Goal: Task Accomplishment & Management: Manage account settings

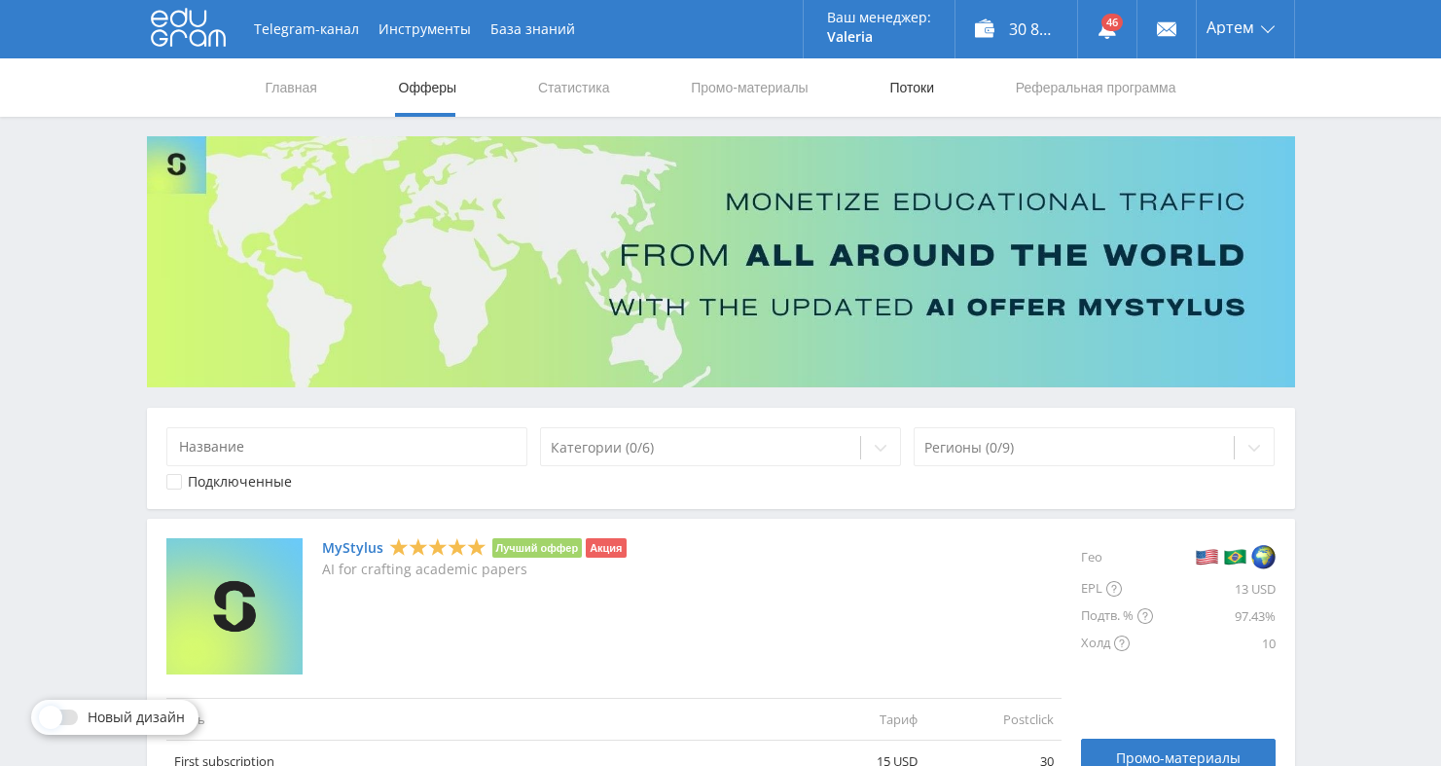
click at [903, 90] on link "Потоки" at bounding box center [911, 87] width 49 height 58
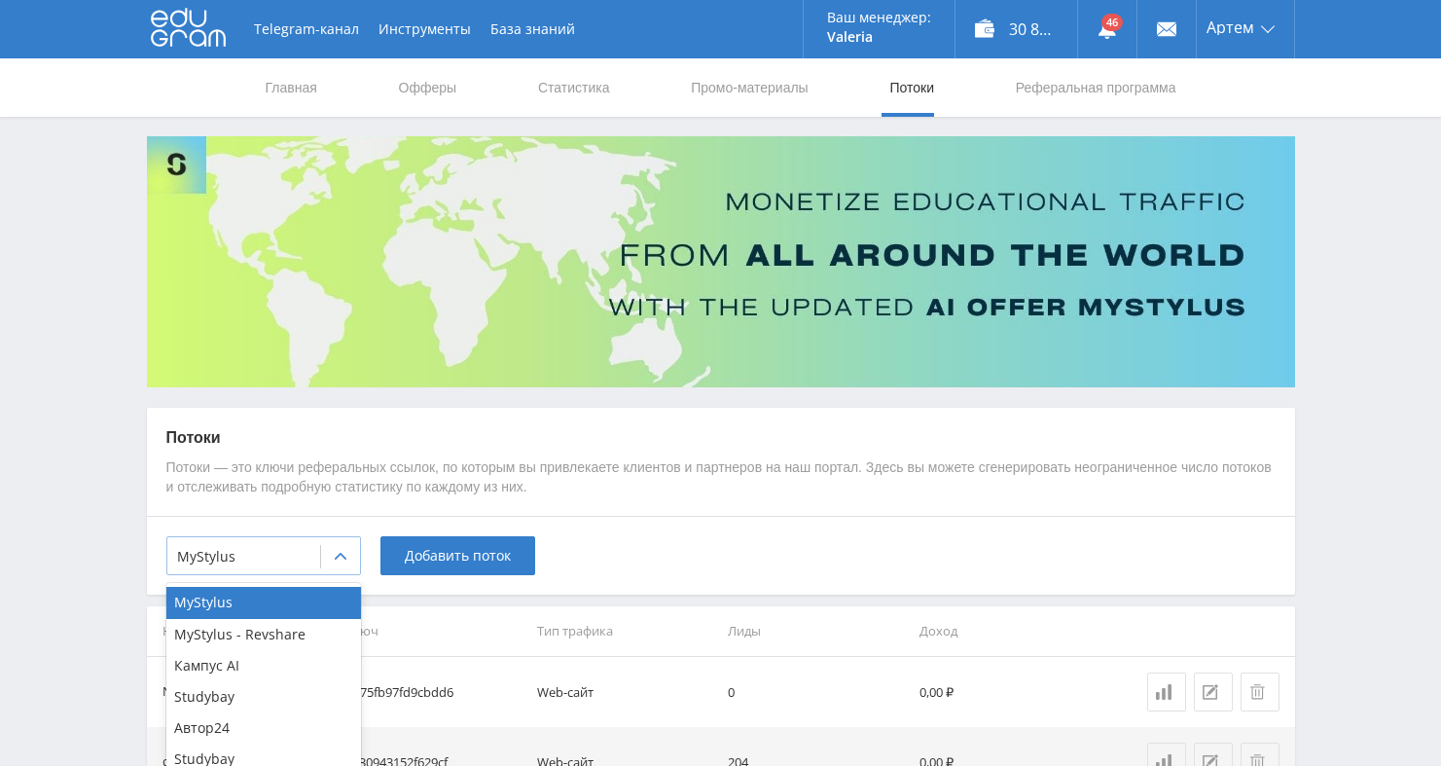
click at [227, 550] on div at bounding box center [243, 556] width 133 height 19
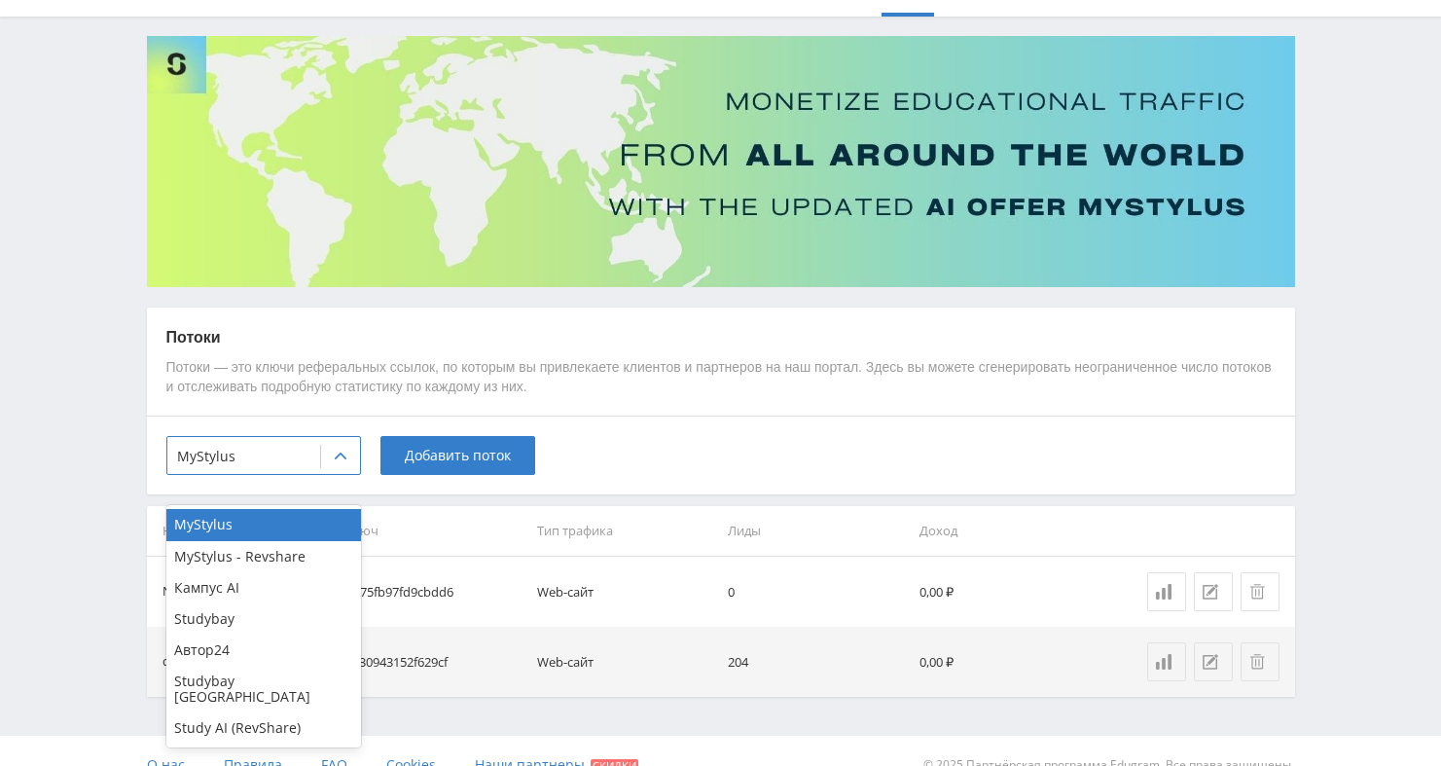
scroll to position [127, 0]
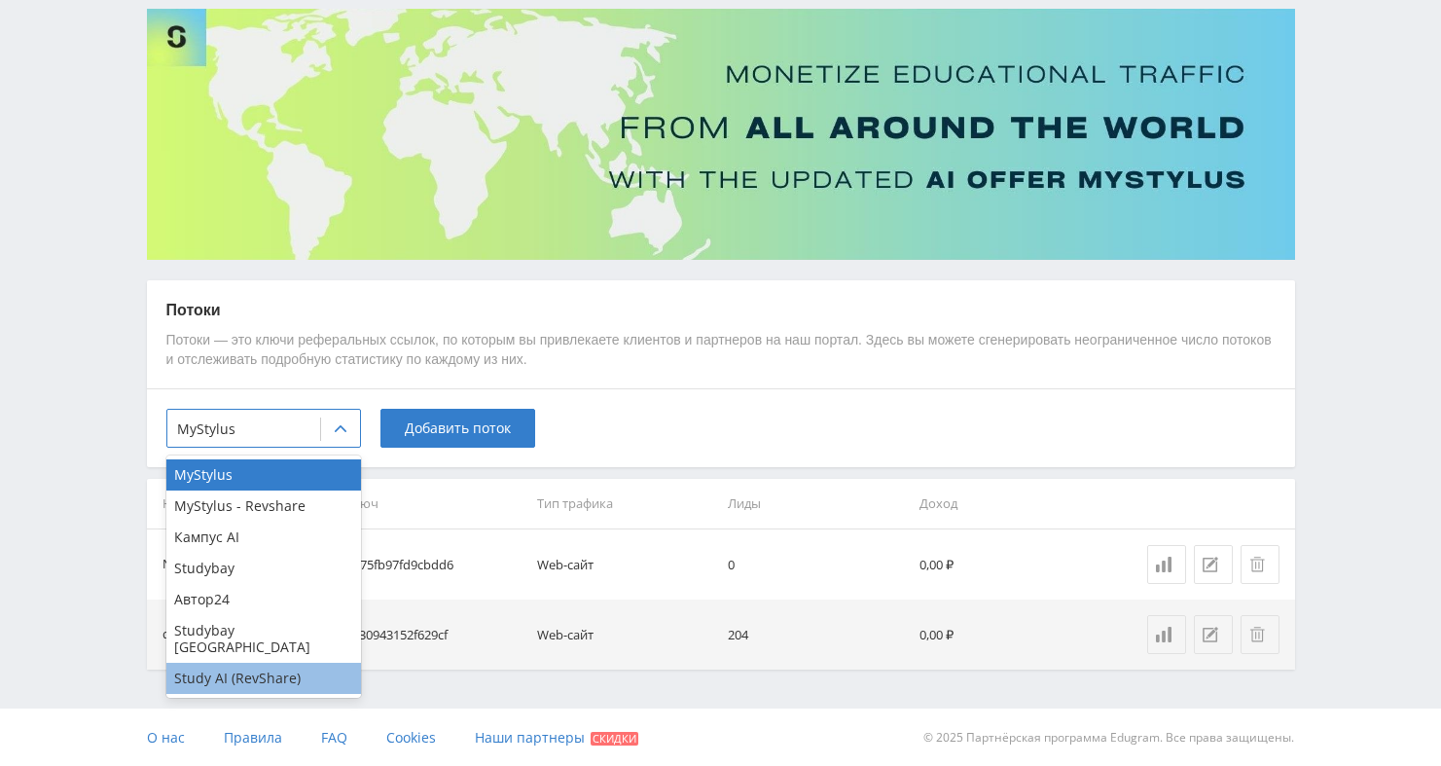
click at [221, 664] on div "Study AI (RevShare)" at bounding box center [263, 678] width 195 height 31
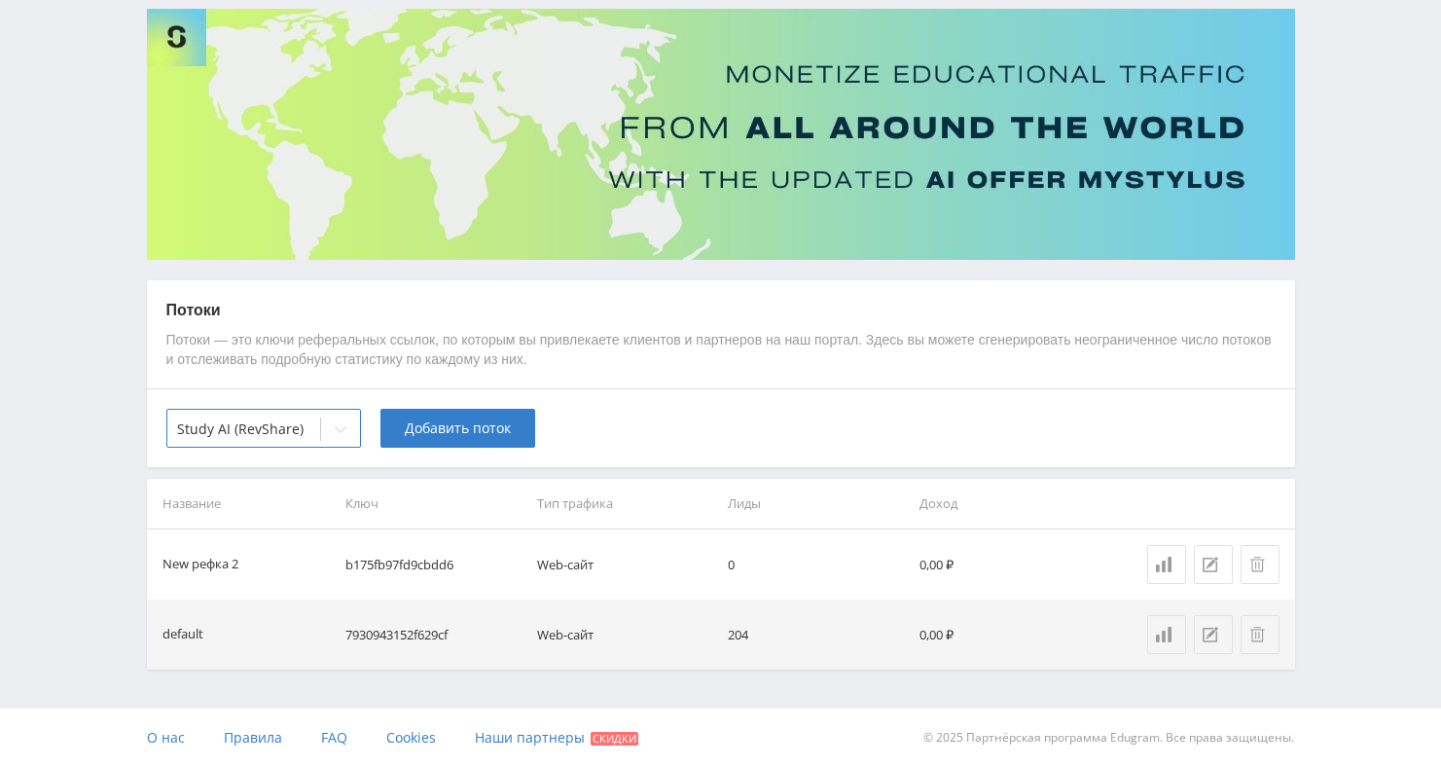
scroll to position [57, 0]
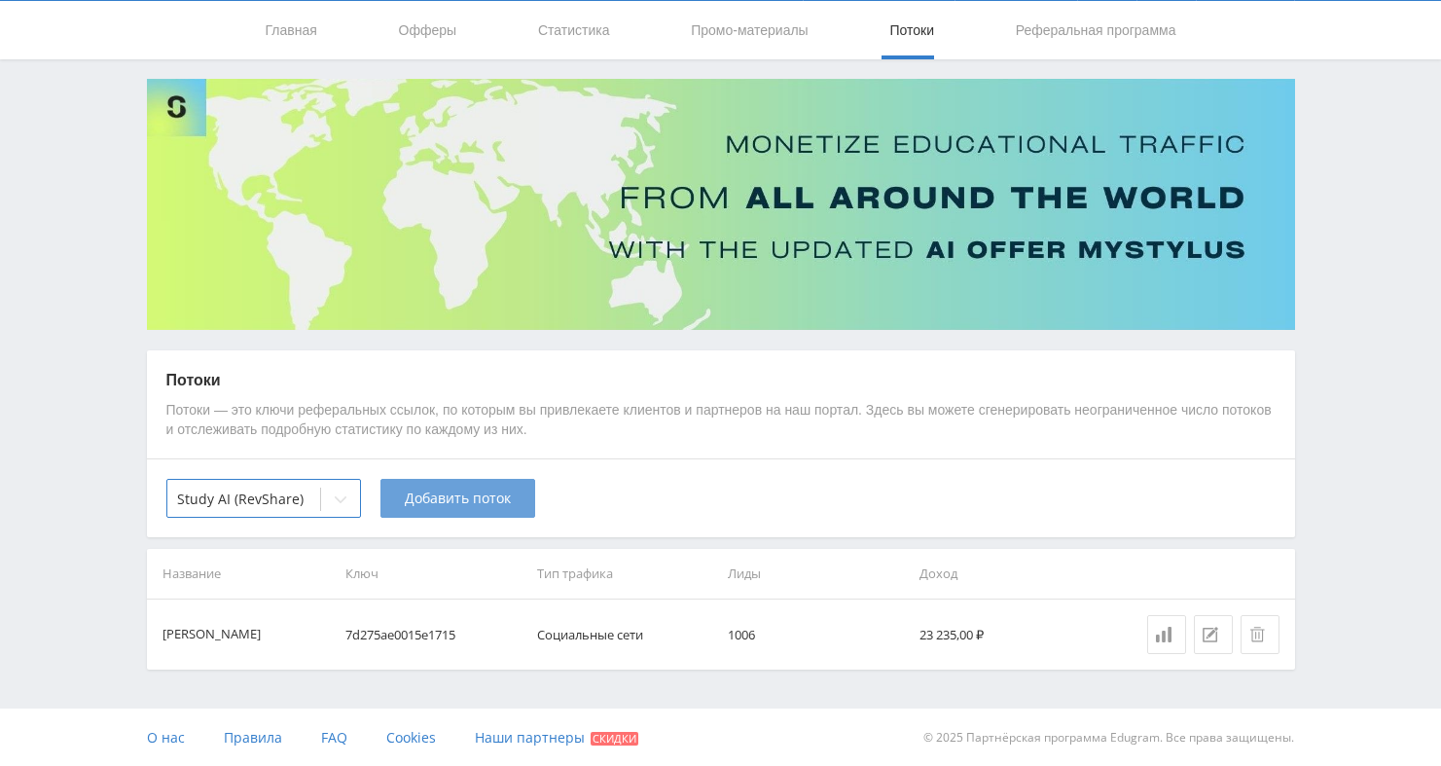
click at [436, 490] on span "Добавить поток" at bounding box center [458, 498] width 106 height 16
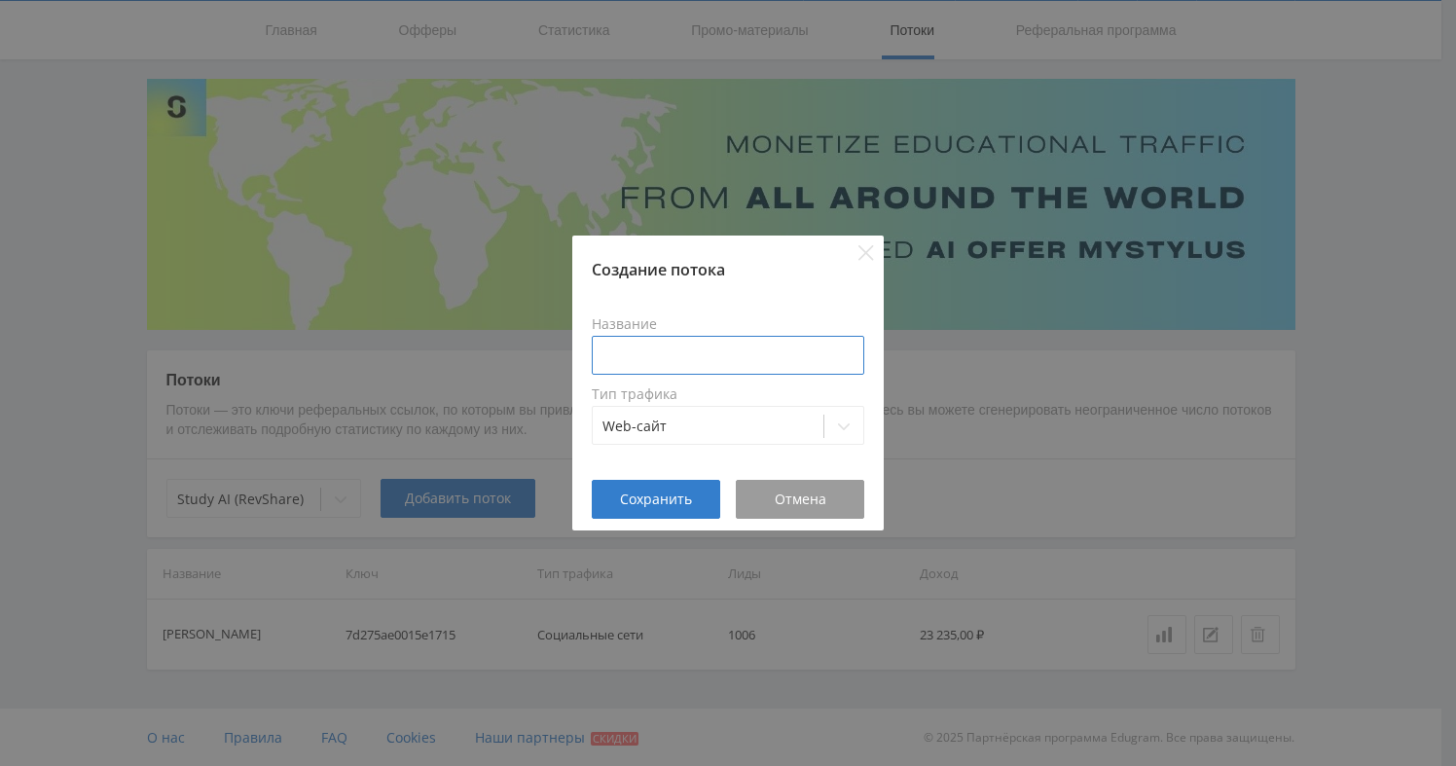
click at [630, 357] on input at bounding box center [728, 355] width 272 height 39
type input ">"
type input "Ютуб Клуб"
click at [789, 426] on div at bounding box center [707, 425] width 211 height 19
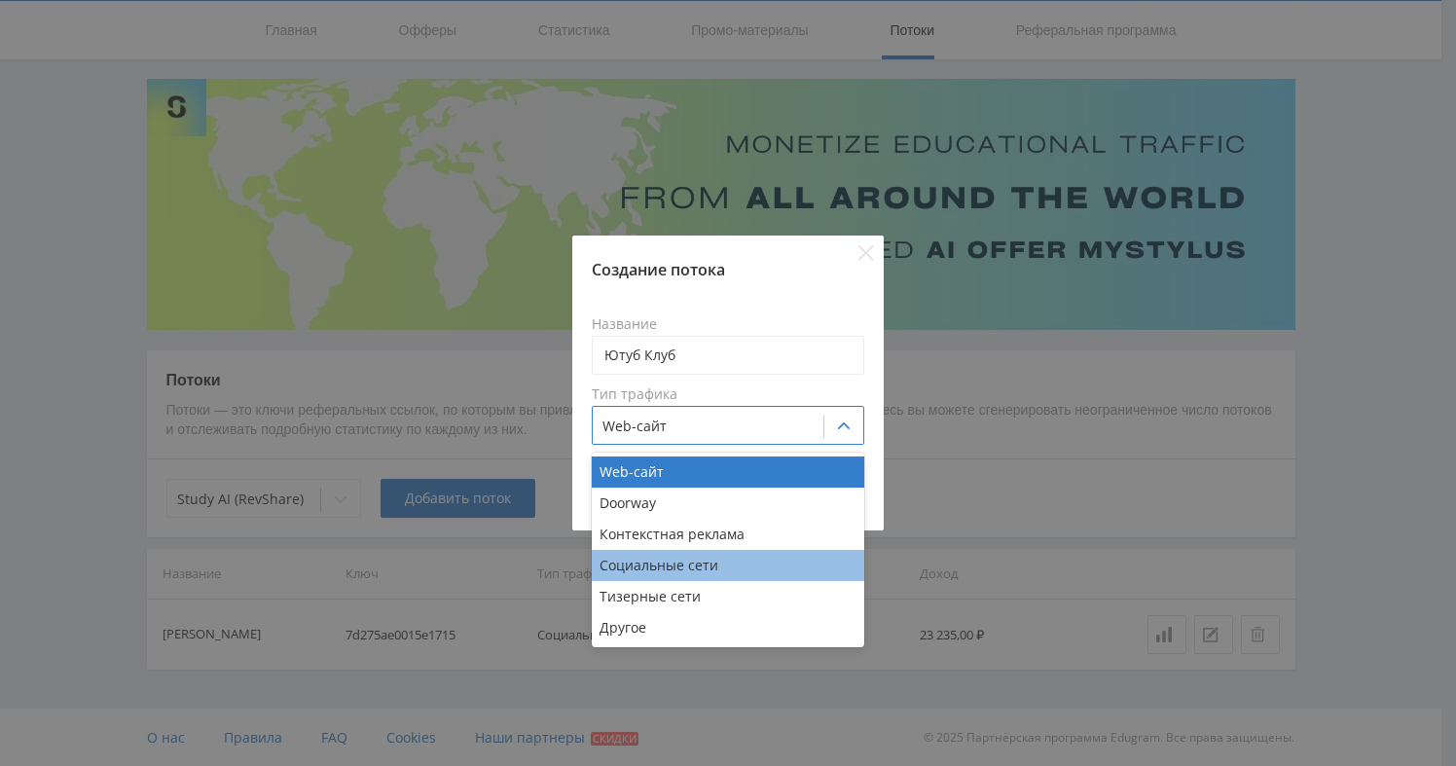
click at [704, 559] on div "Социальные сети" at bounding box center [728, 565] width 272 height 31
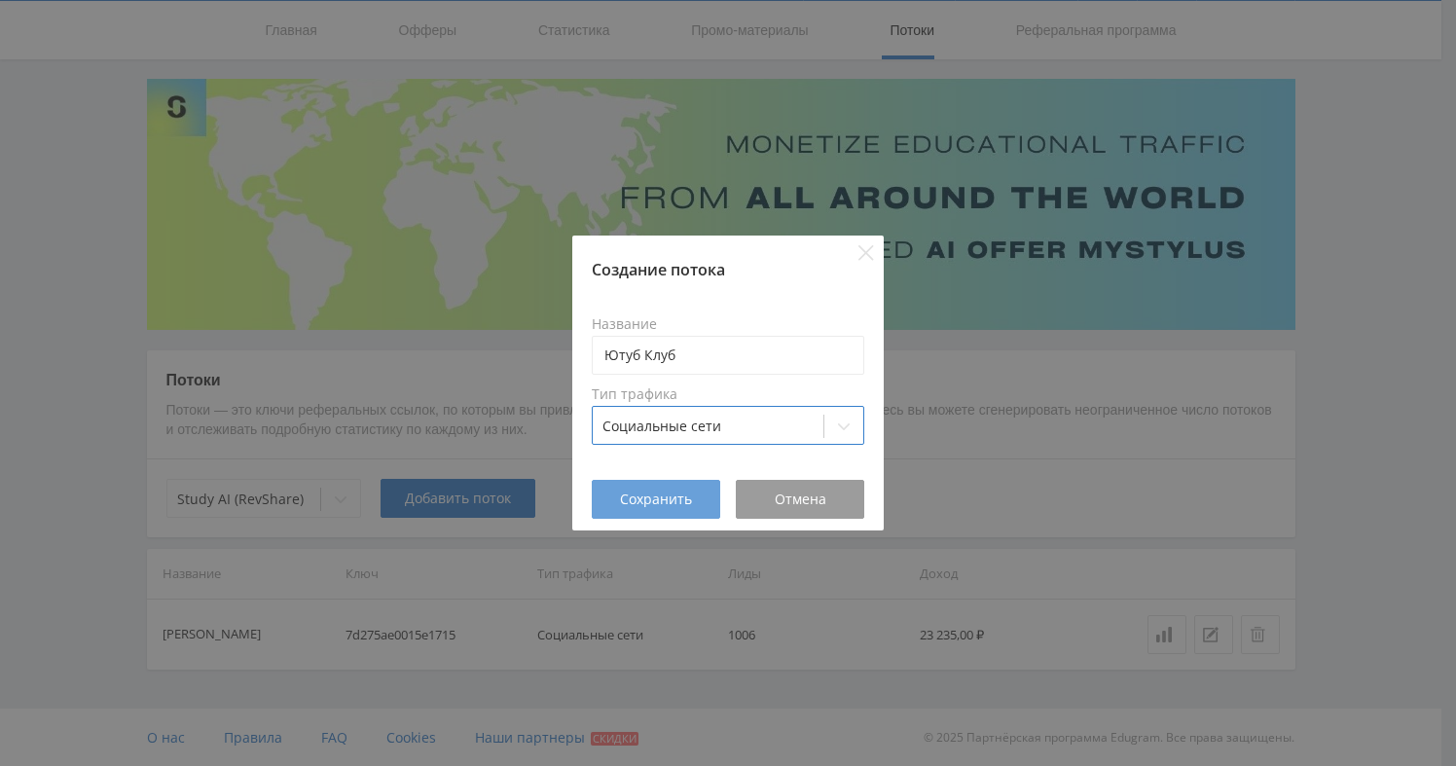
click at [693, 504] on div "Сохранить" at bounding box center [656, 499] width 80 height 16
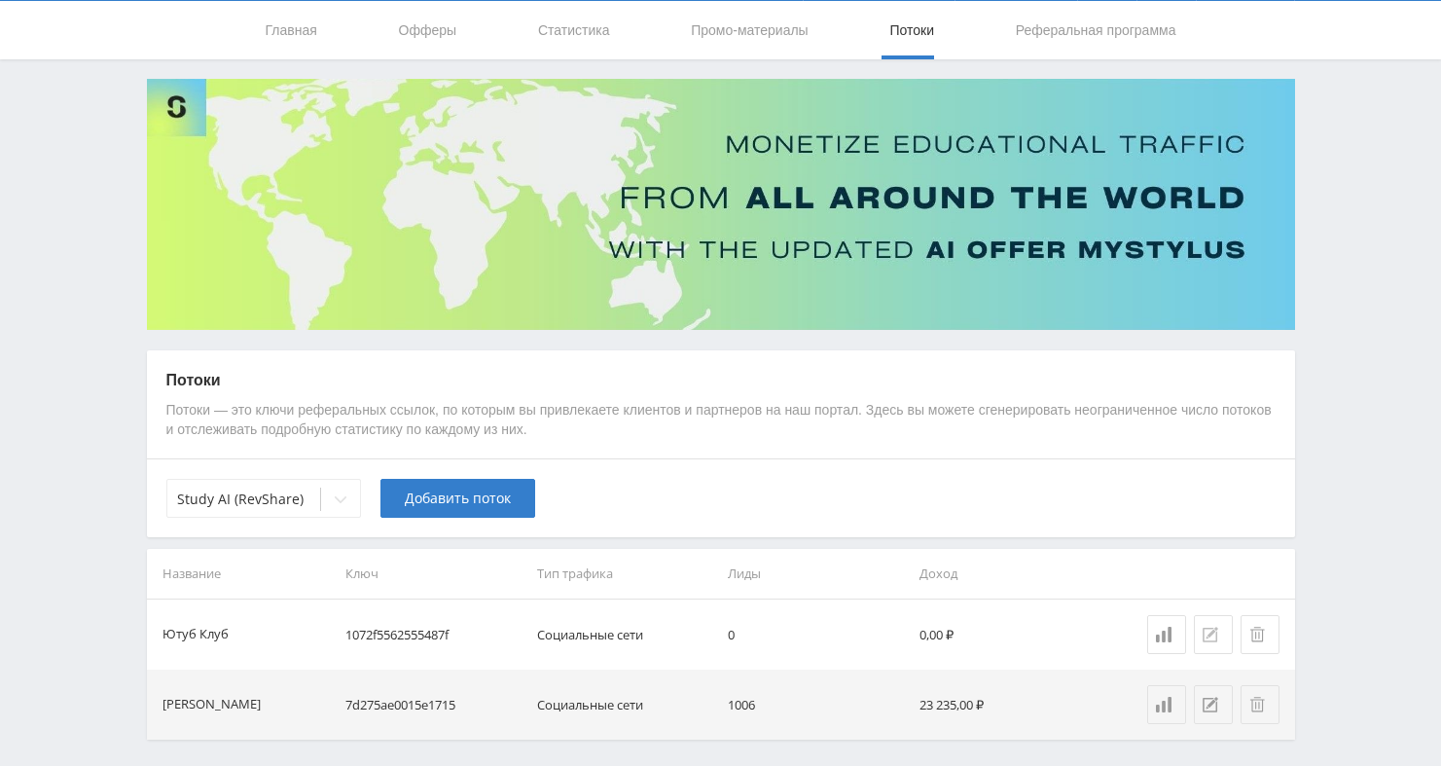
click at [1212, 637] on icon at bounding box center [1211, 635] width 16 height 16
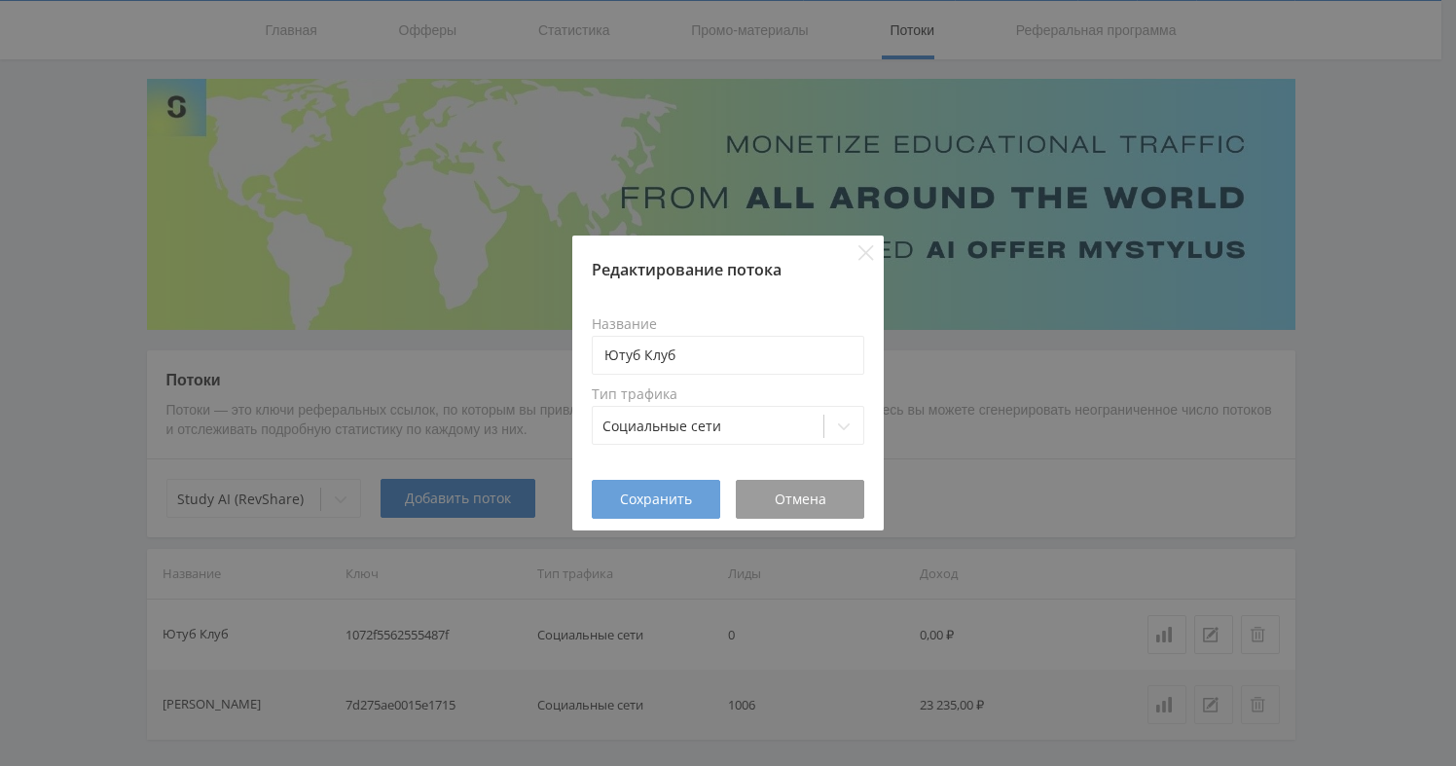
click at [700, 495] on button "Сохранить" at bounding box center [656, 499] width 128 height 39
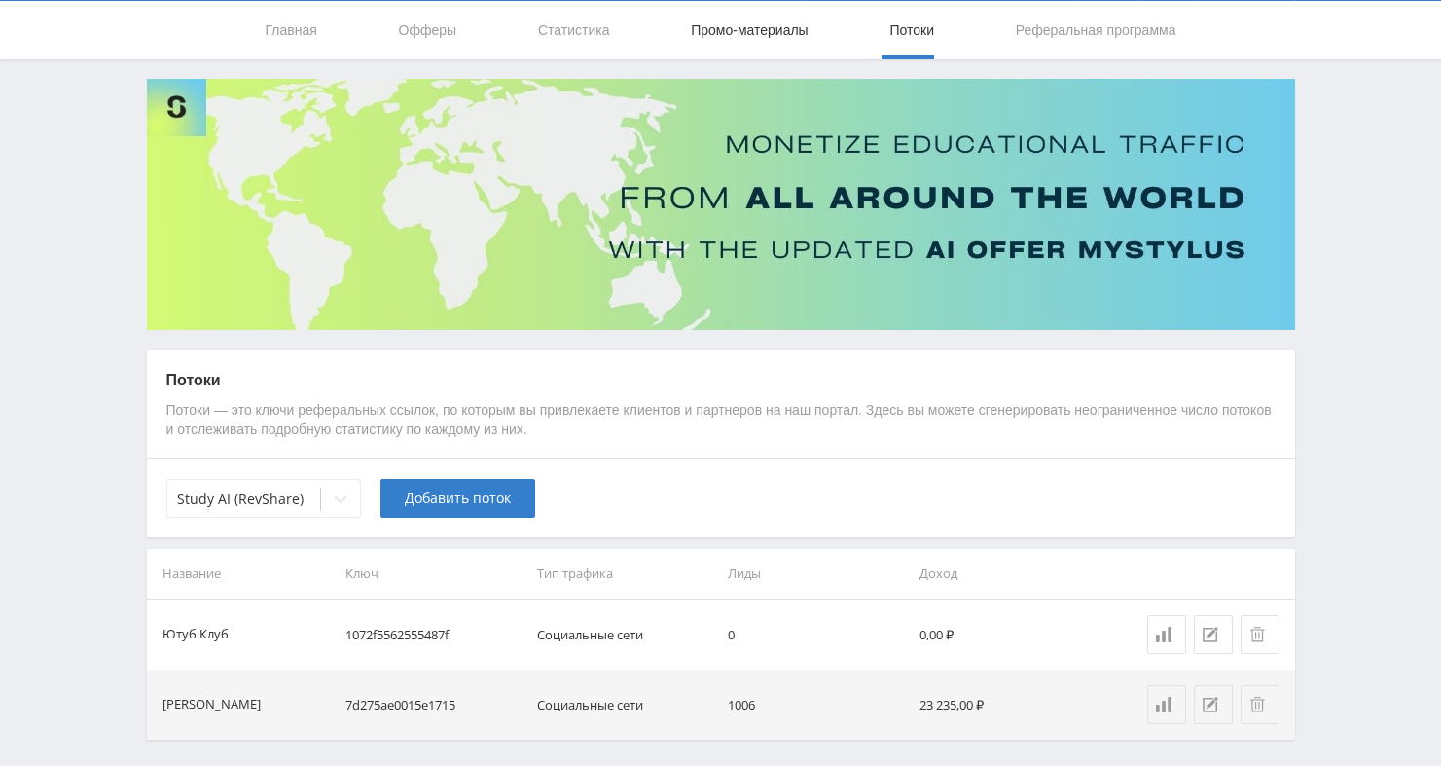
click at [738, 41] on link "Промо-материалы" at bounding box center [749, 30] width 121 height 58
select select "376"
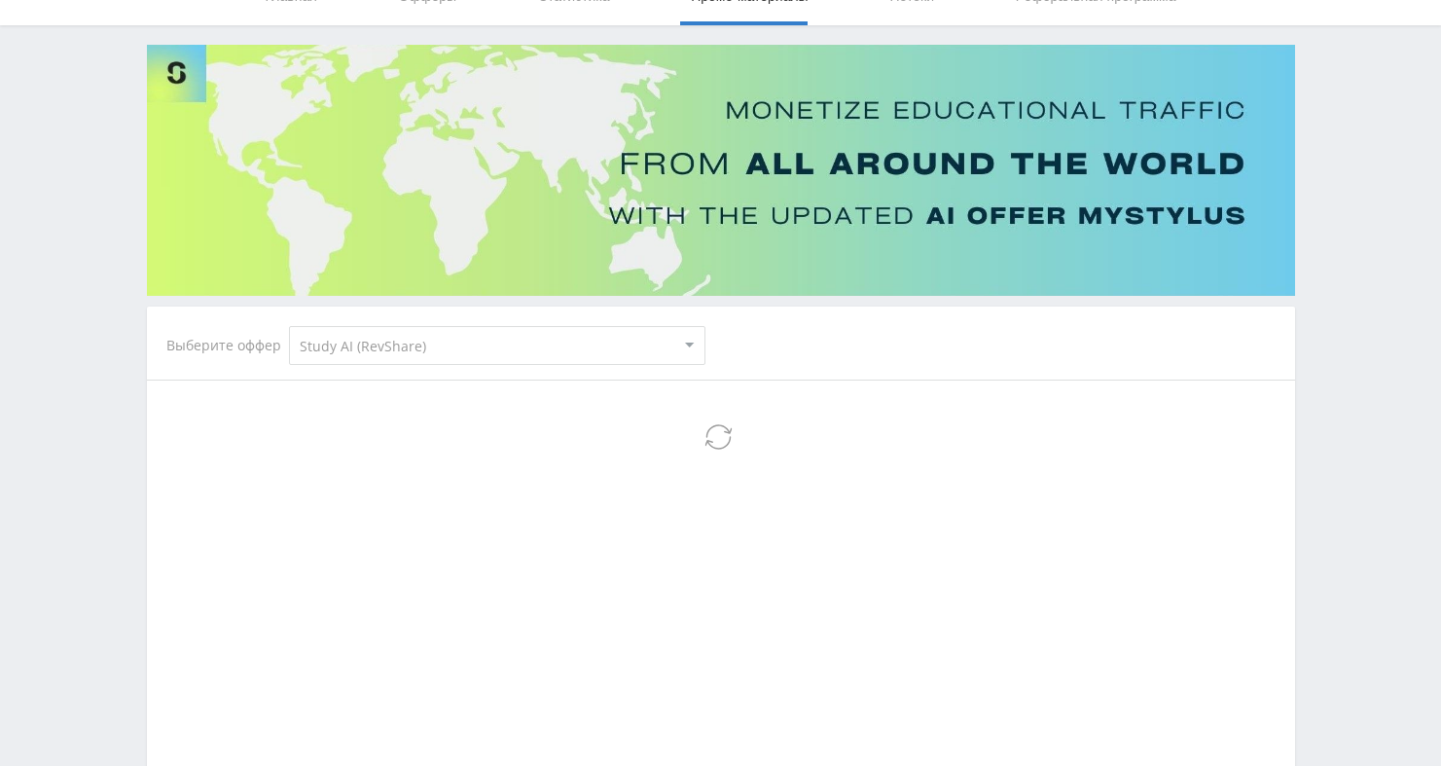
select select "376"
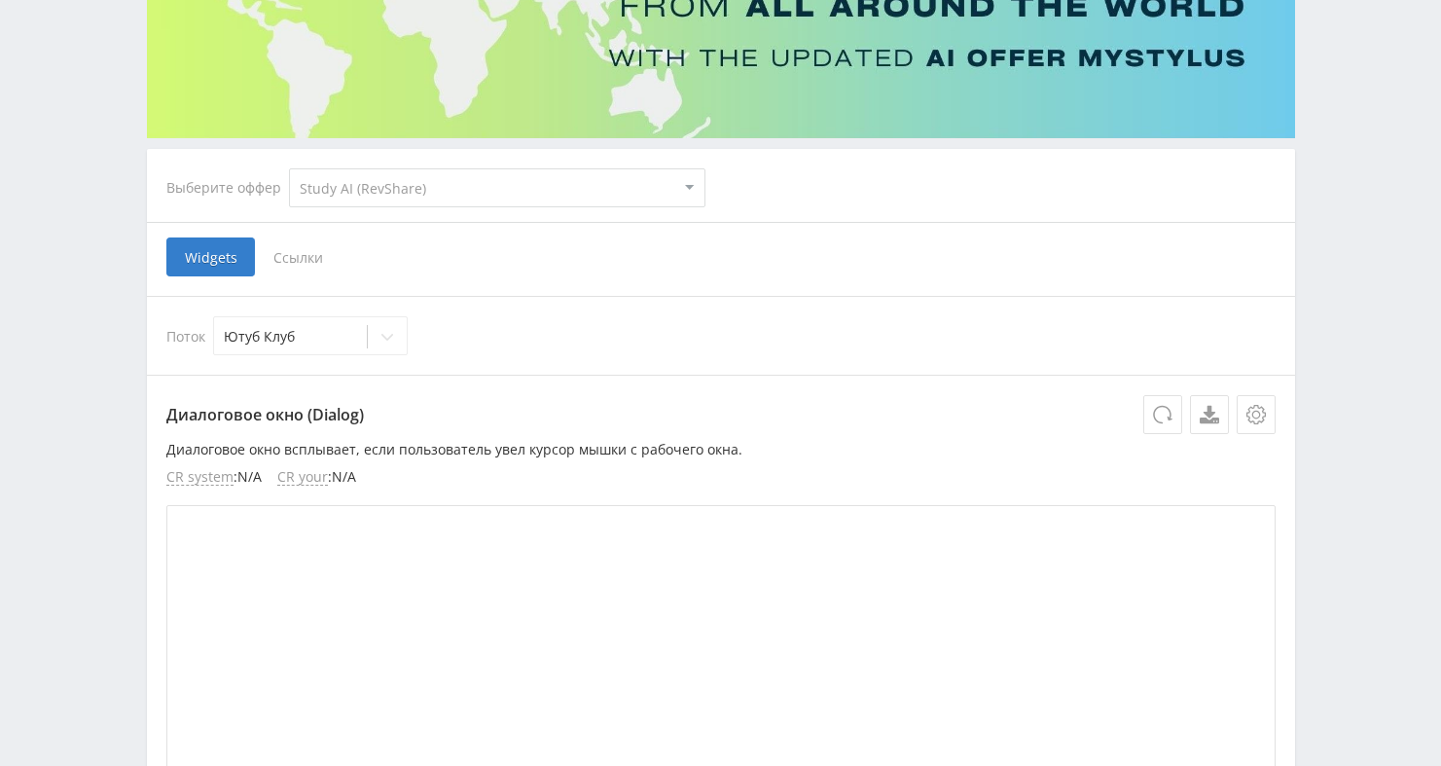
scroll to position [252, 0]
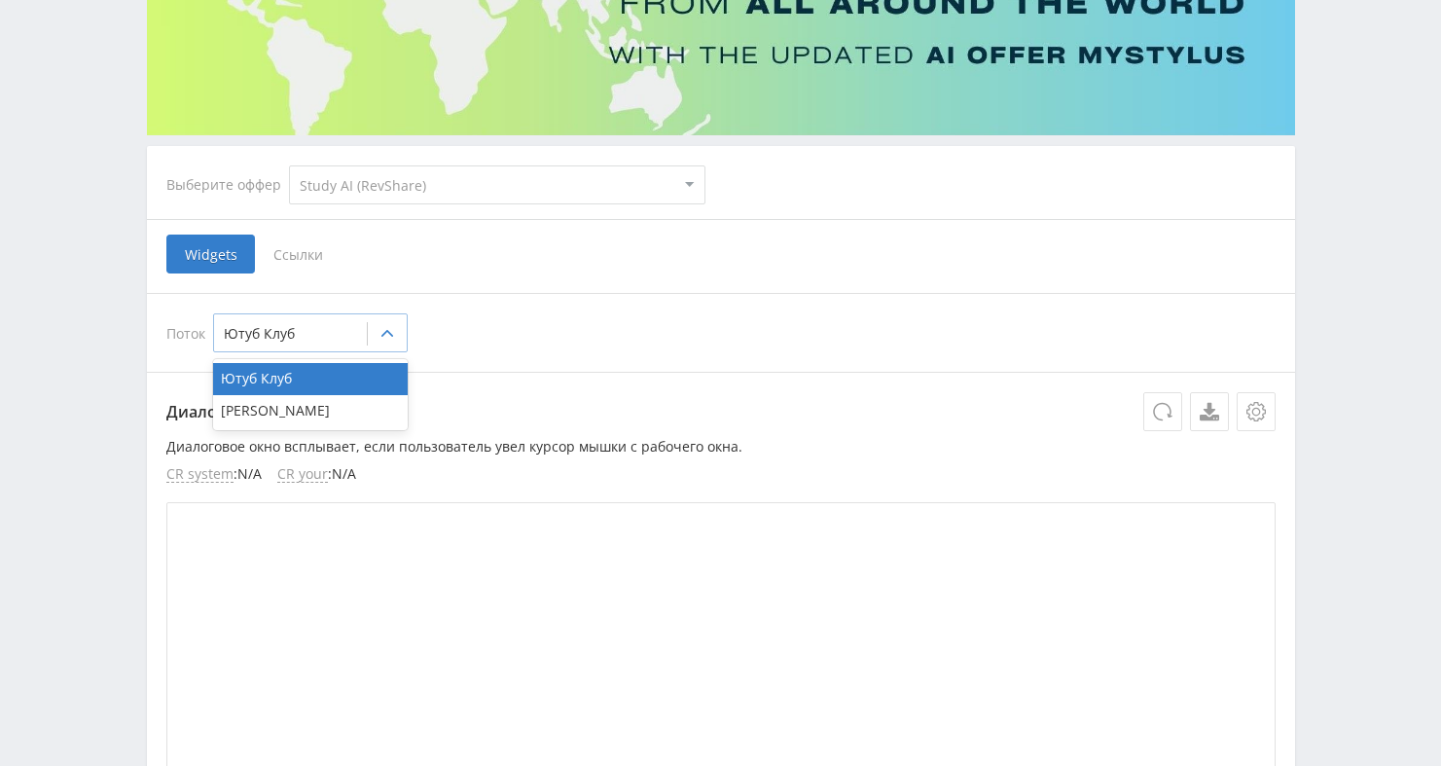
click at [388, 336] on icon at bounding box center [387, 334] width 16 height 16
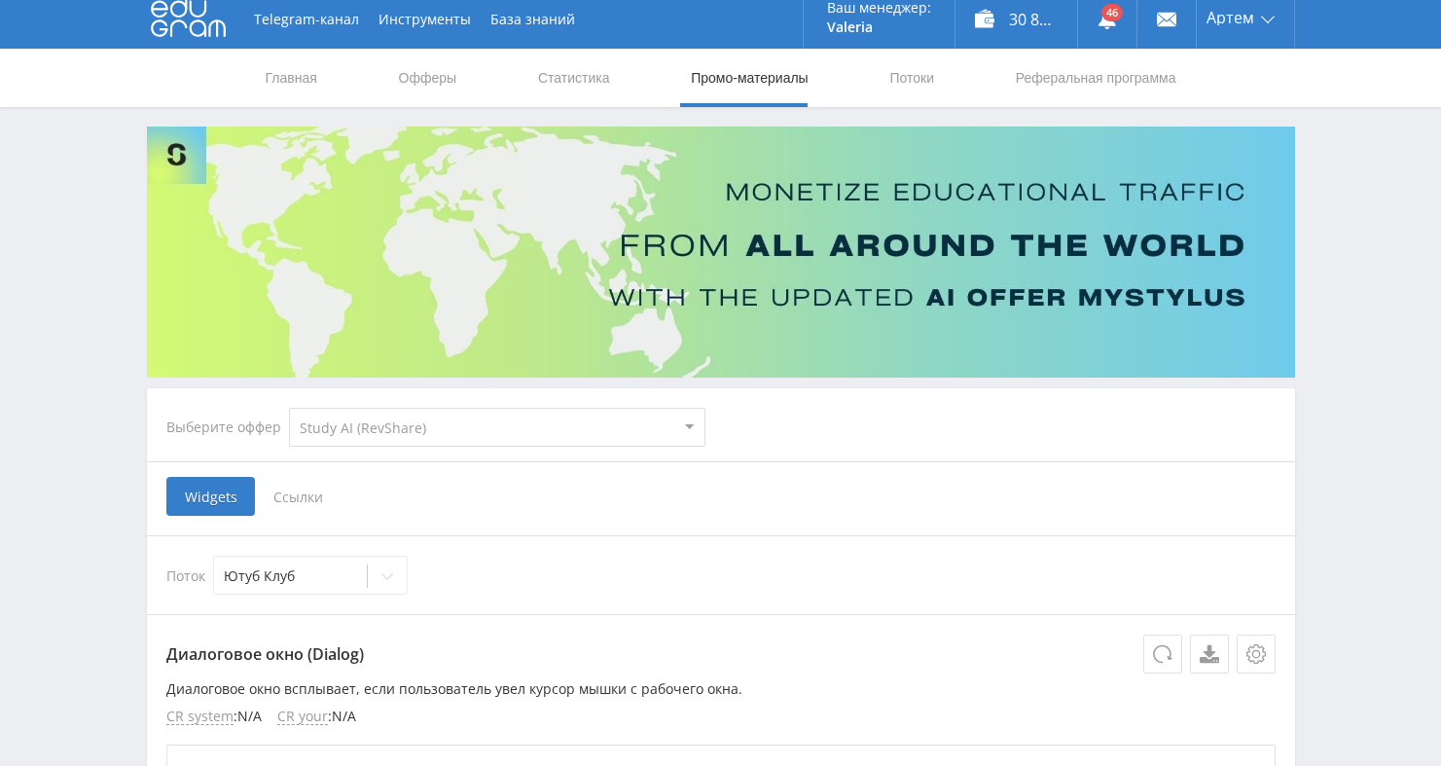
scroll to position [18, 0]
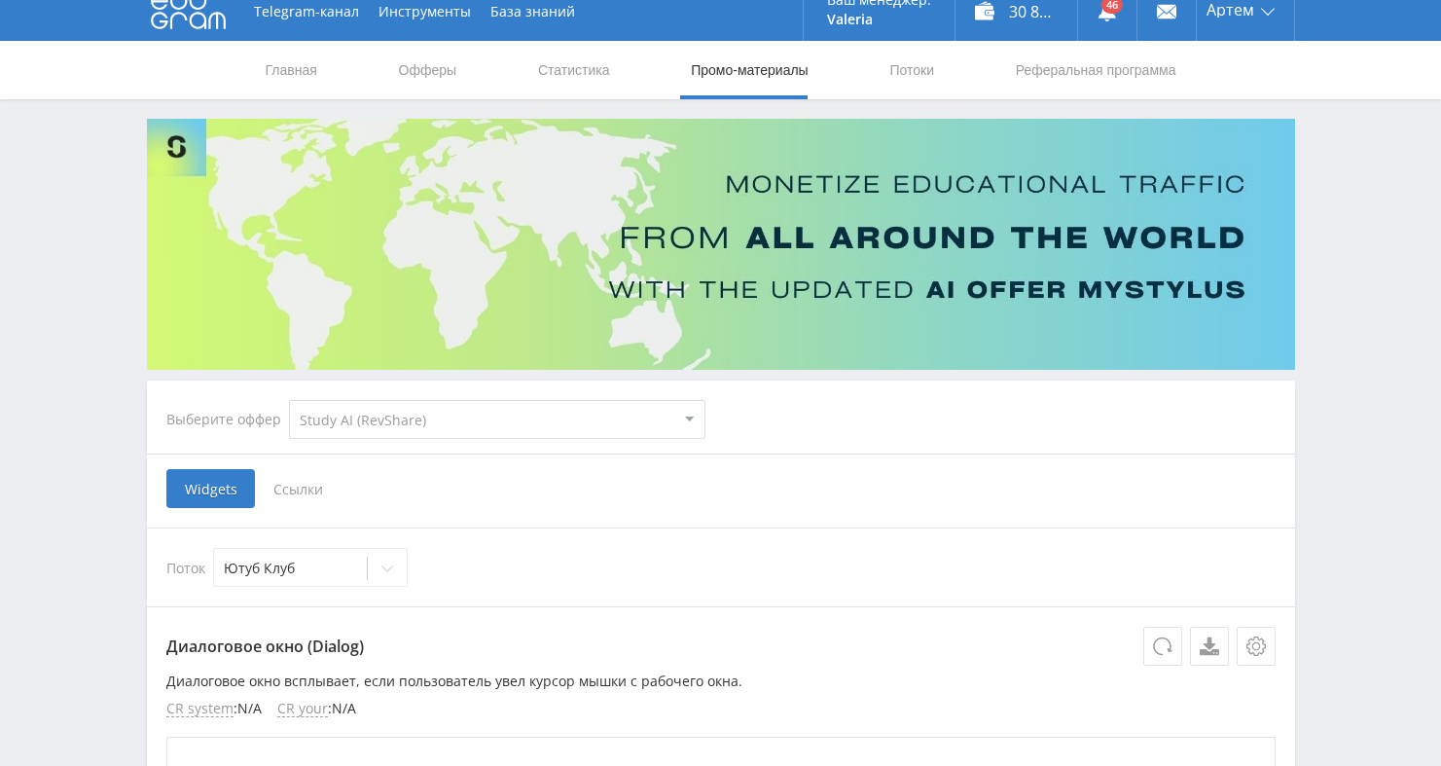
click at [310, 491] on span "Ссылки" at bounding box center [298, 488] width 87 height 39
click at [0, 0] on input "Ссылки" at bounding box center [0, 0] width 0 height 0
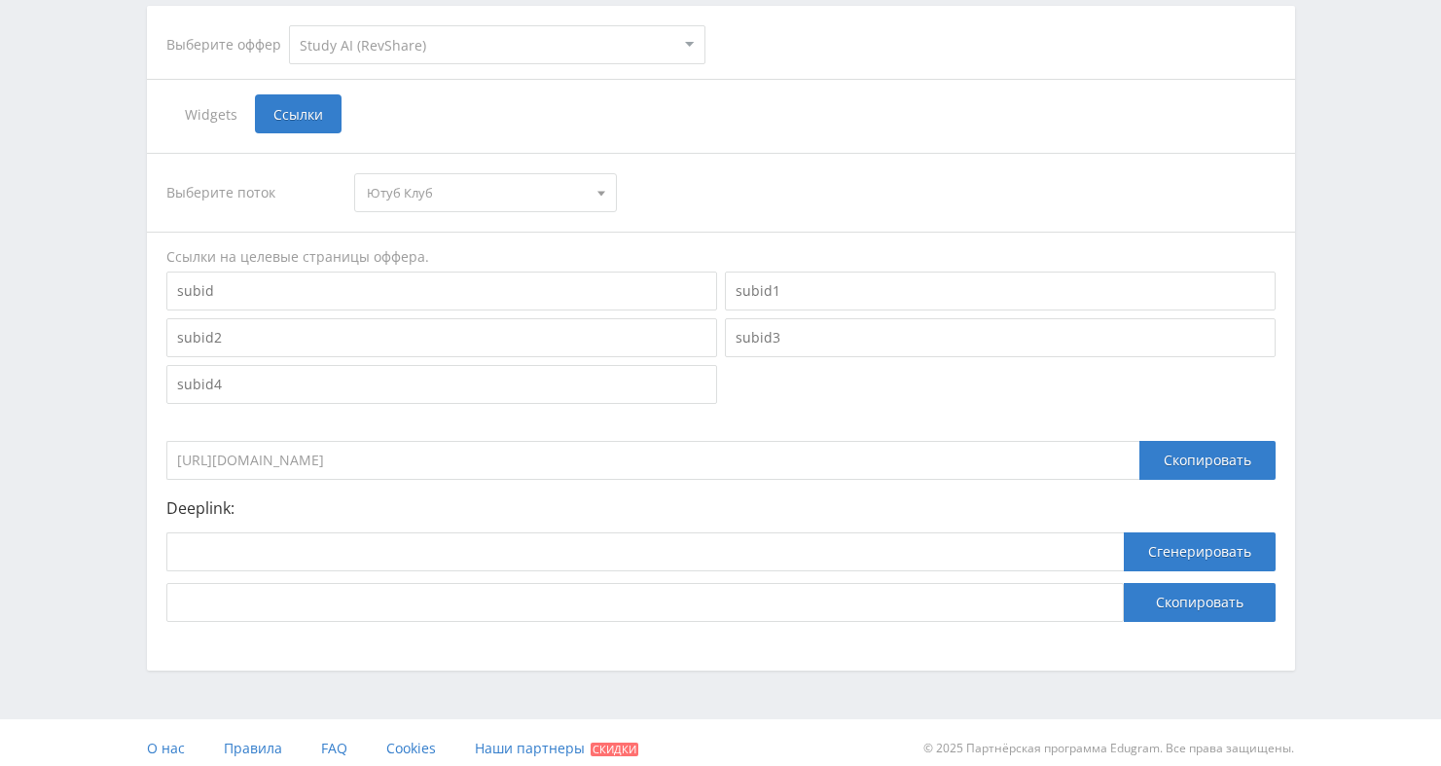
scroll to position [404, 0]
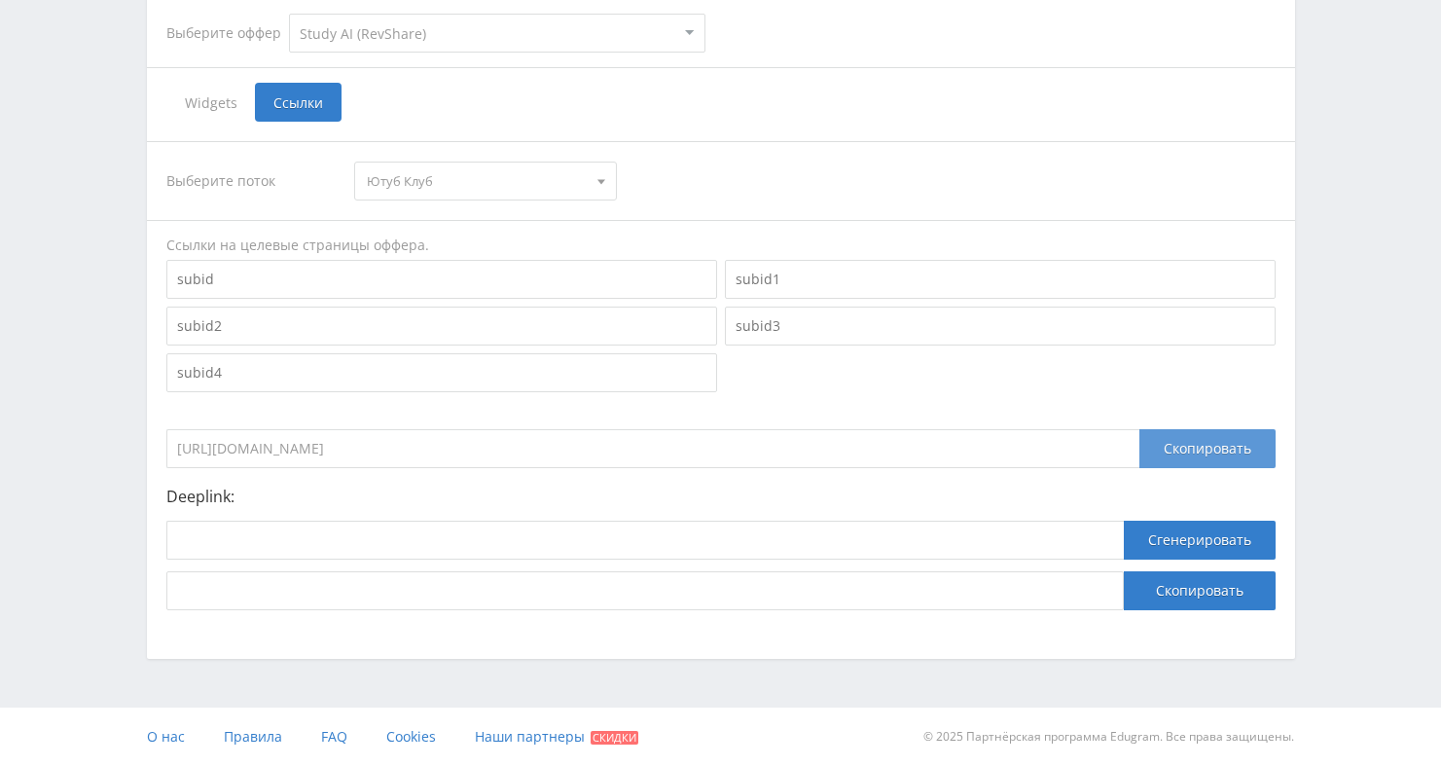
click at [1171, 452] on div "Скопировать" at bounding box center [1207, 448] width 136 height 39
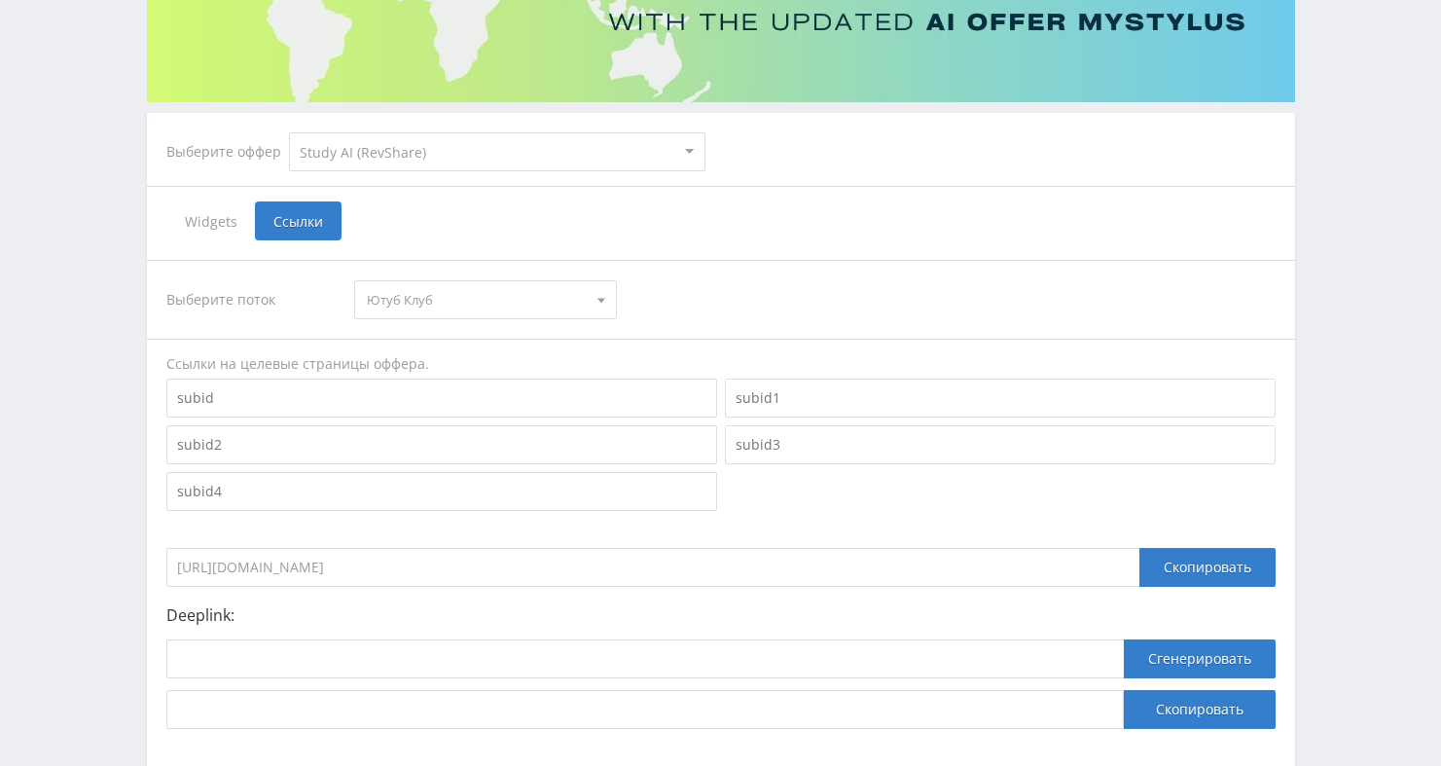
scroll to position [0, 0]
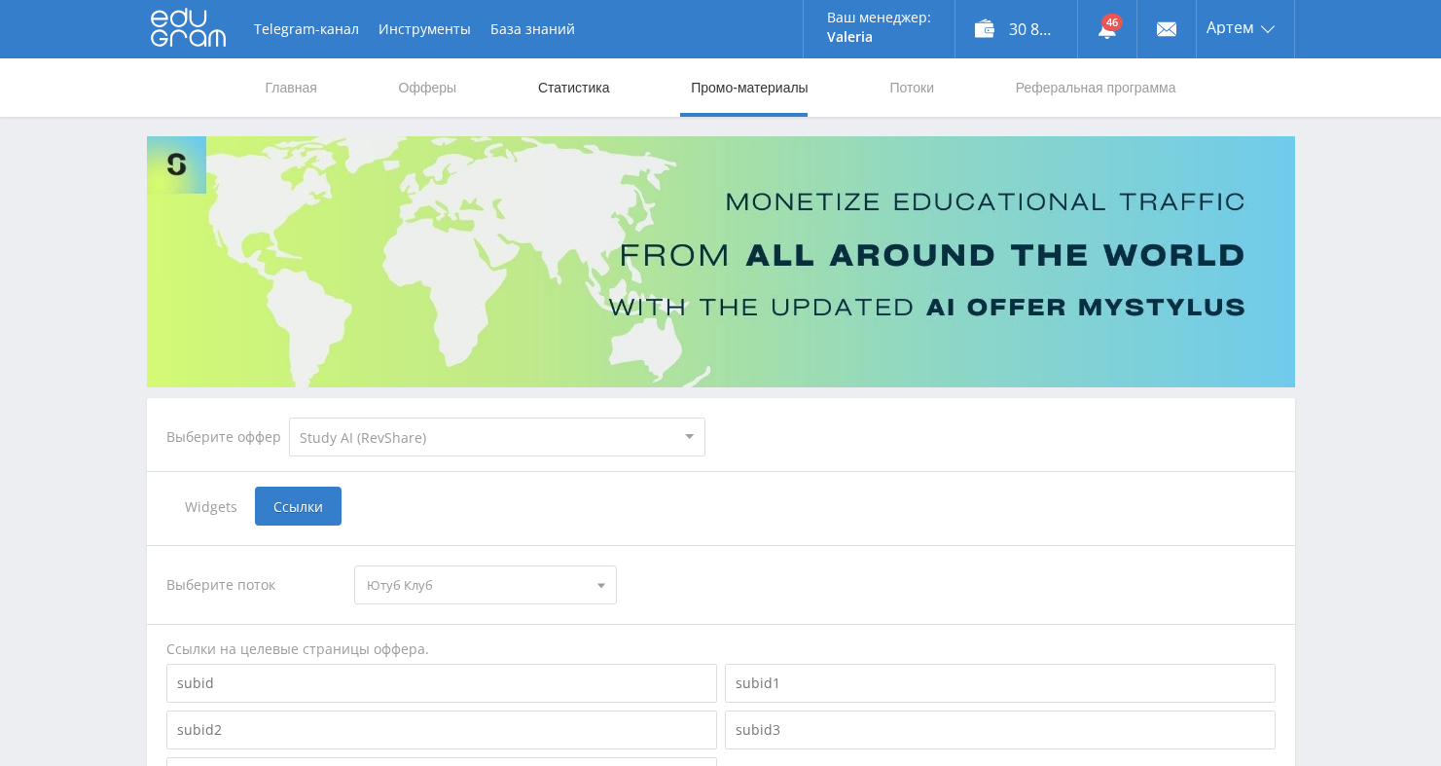
click at [558, 94] on link "Статистика" at bounding box center [574, 87] width 76 height 58
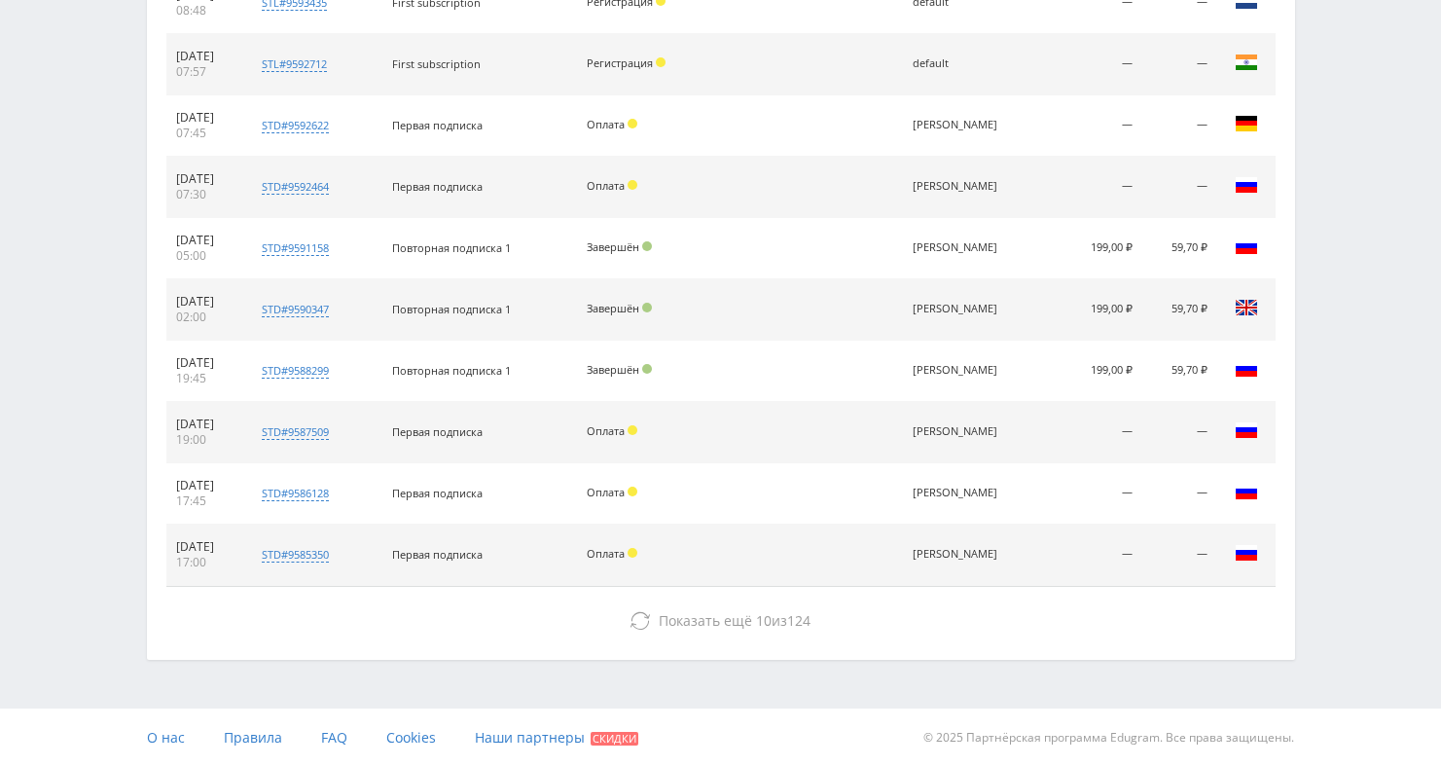
scroll to position [867, 0]
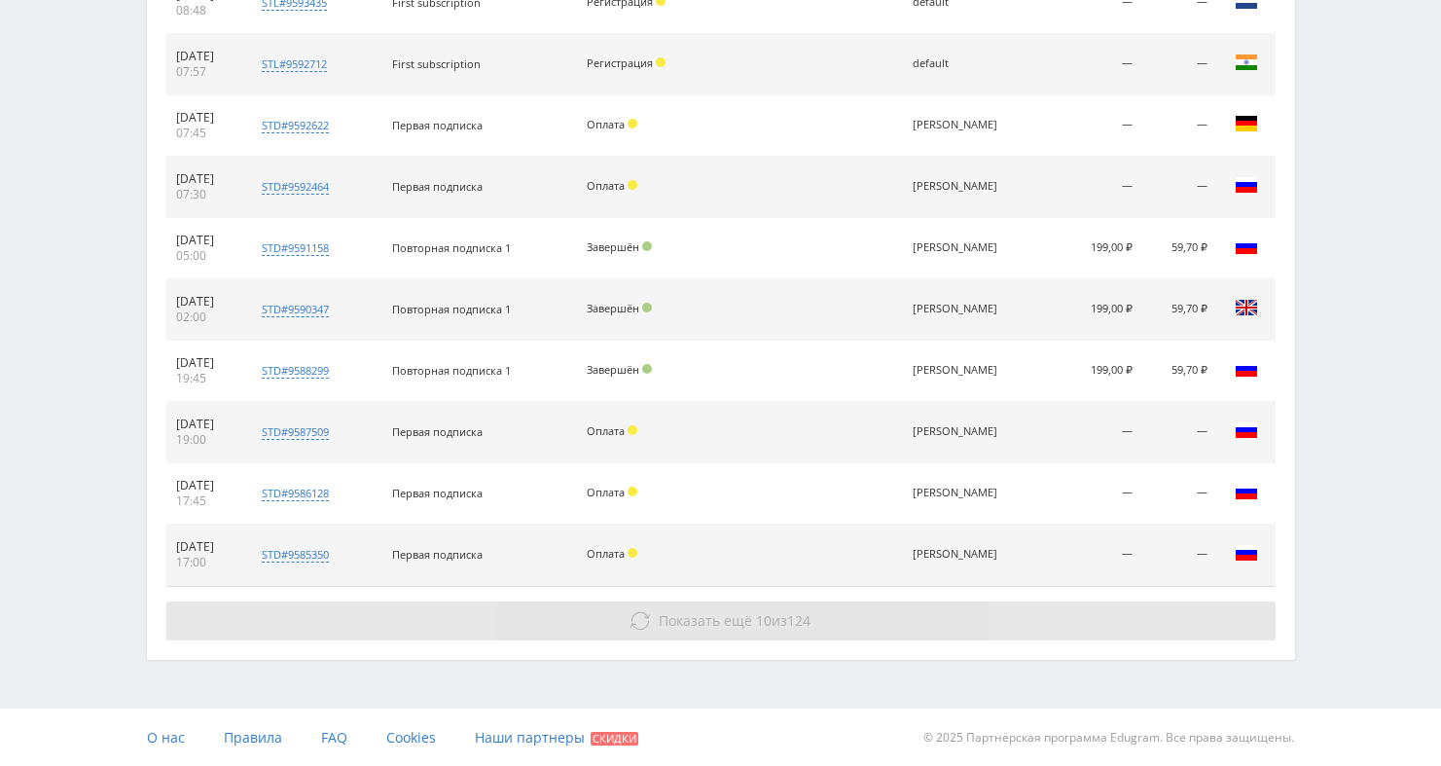
click at [714, 618] on span "Показать ещё" at bounding box center [705, 620] width 93 height 18
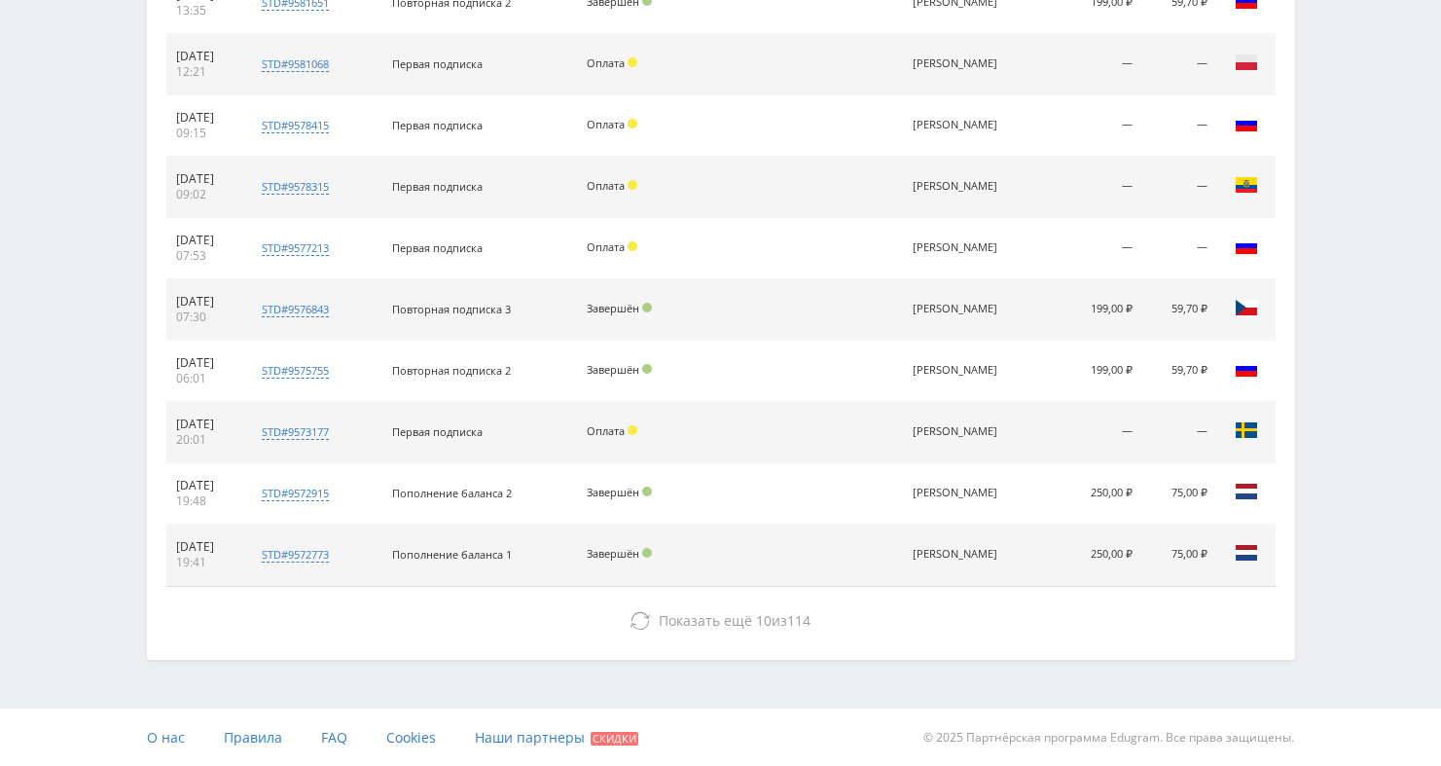
scroll to position [0, 0]
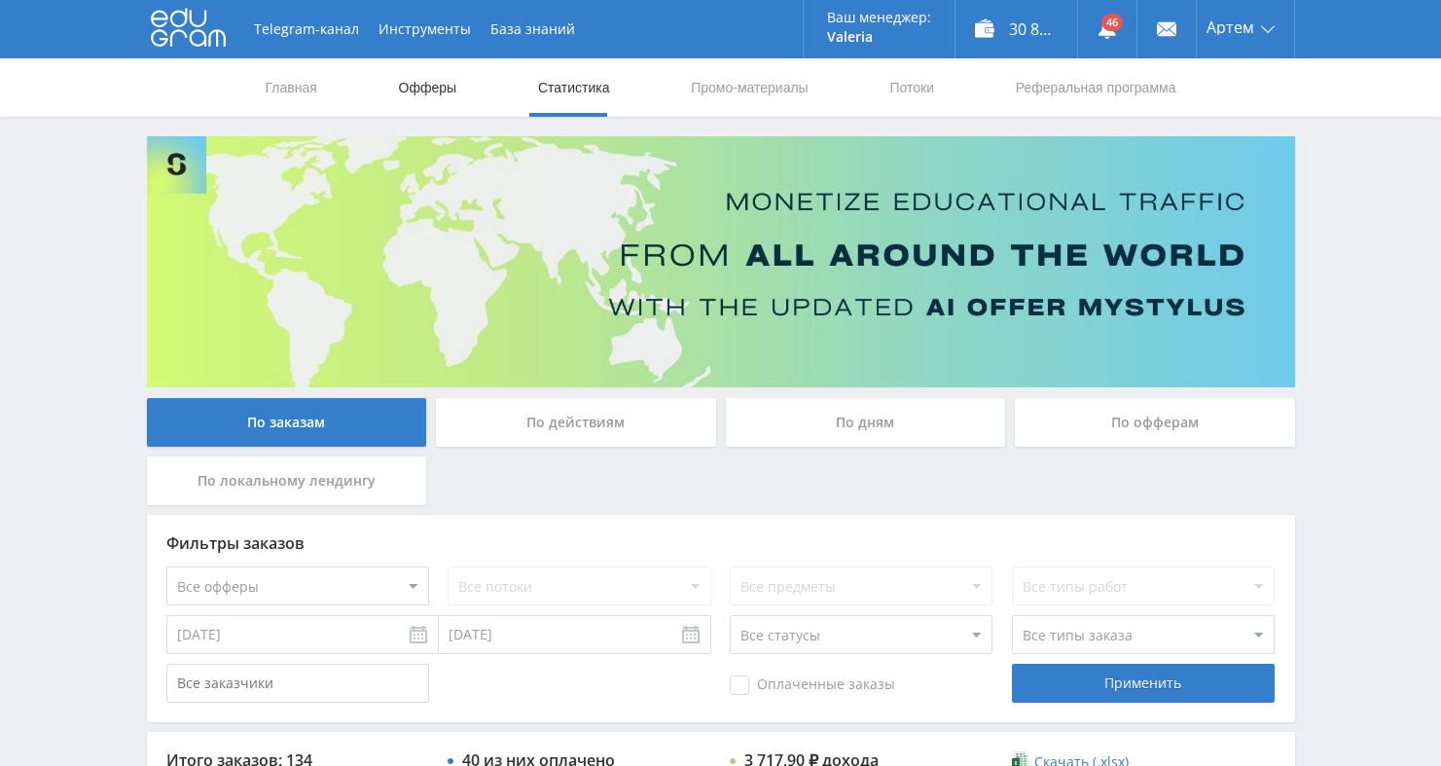
click at [437, 90] on link "Офферы" at bounding box center [428, 87] width 62 height 58
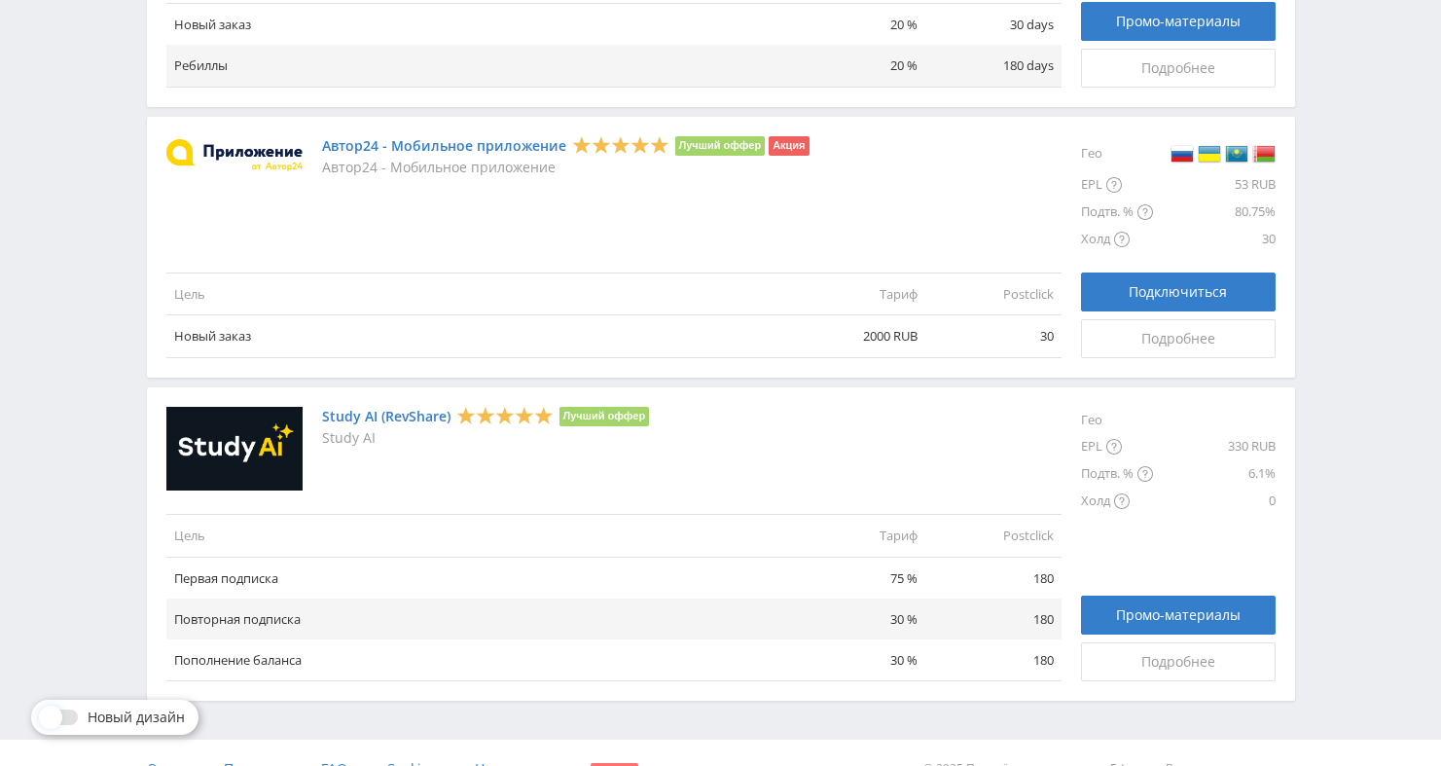
scroll to position [2251, 0]
